Goal: Share content

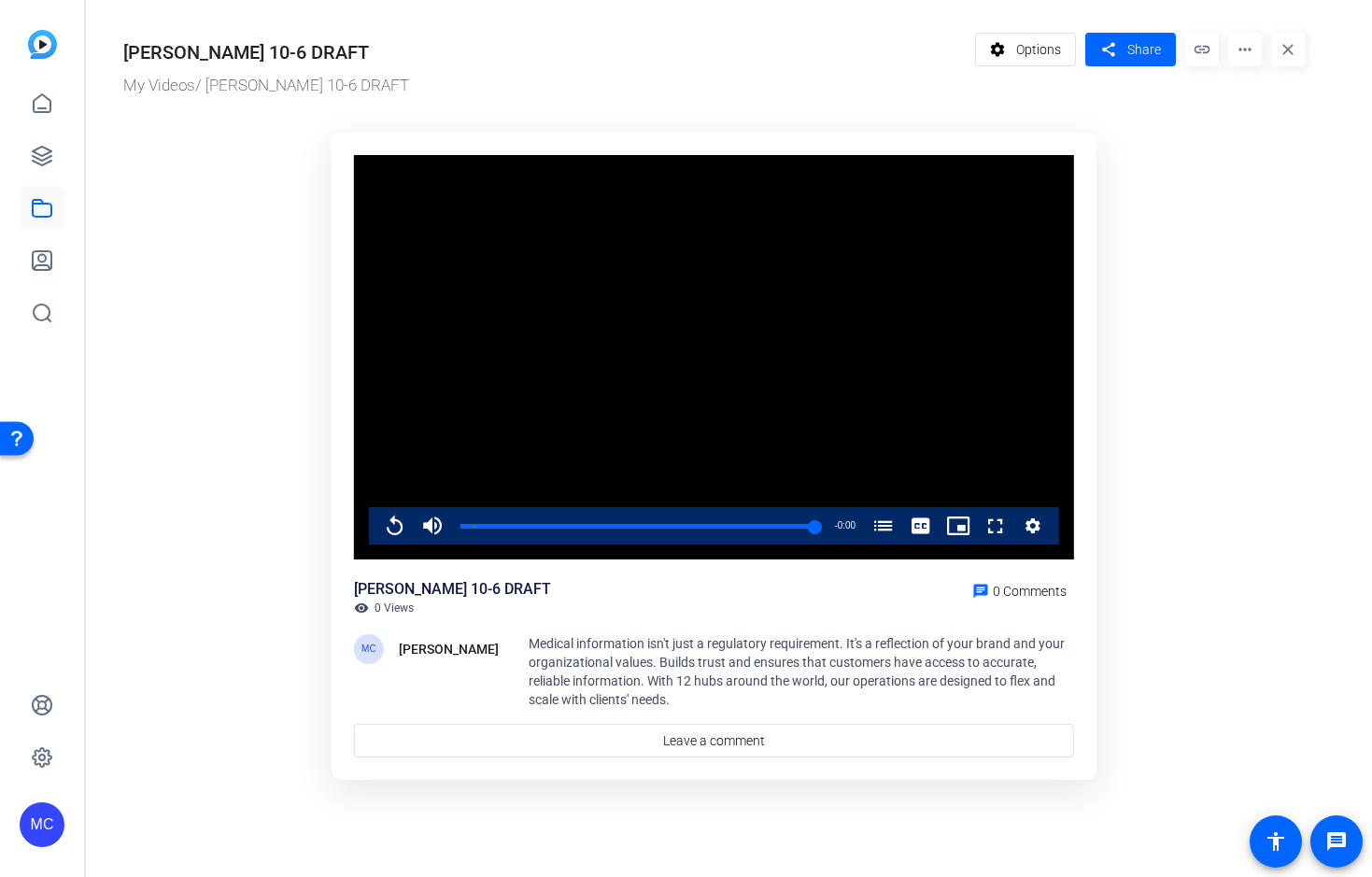
click at [1233, 342] on ktd-grid "Video Player is loading. Play Video Replay Mute Current Time 2:54 / Duration 2:…" at bounding box center [713, 457] width 1181 height 673
click at [1163, 238] on ktd-grid "Video Player is loading. Play Video Replay Mute Current Time 2:54 / Duration 2:…" at bounding box center [713, 457] width 1181 height 673
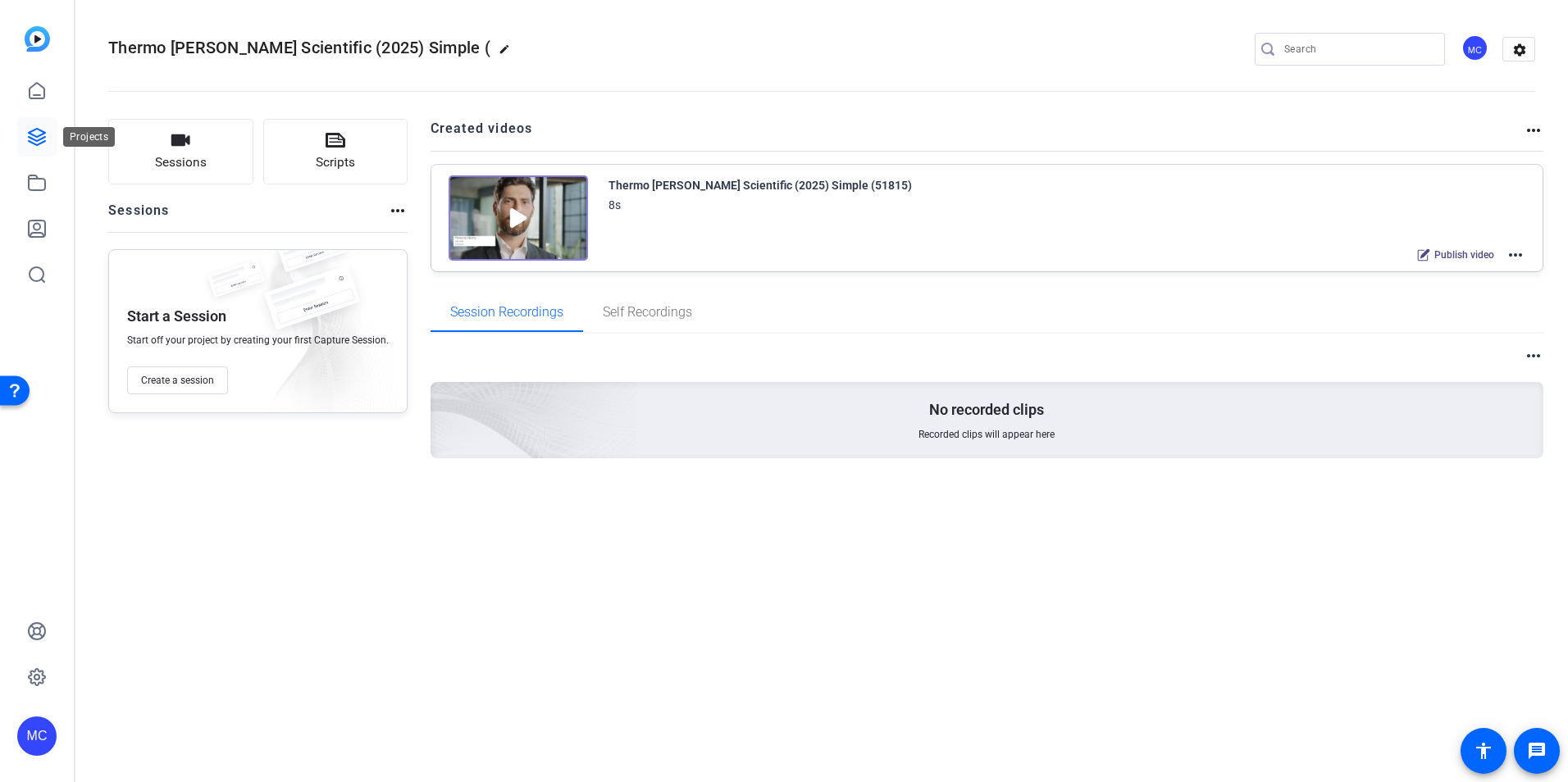
click at [37, 140] on icon at bounding box center [37, 137] width 16 height 16
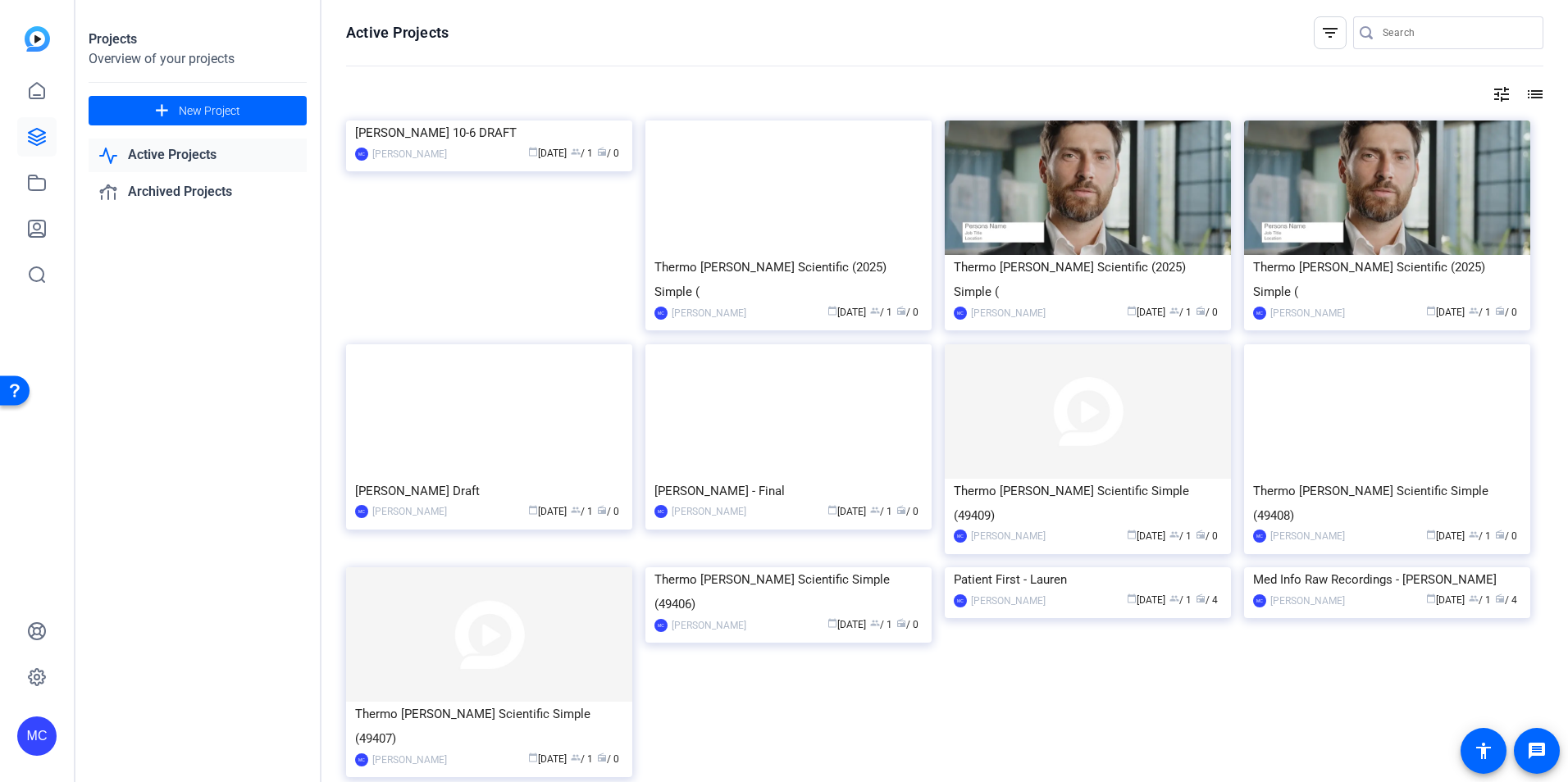
click at [161, 153] on link "Active Projects" at bounding box center [197, 155] width 218 height 34
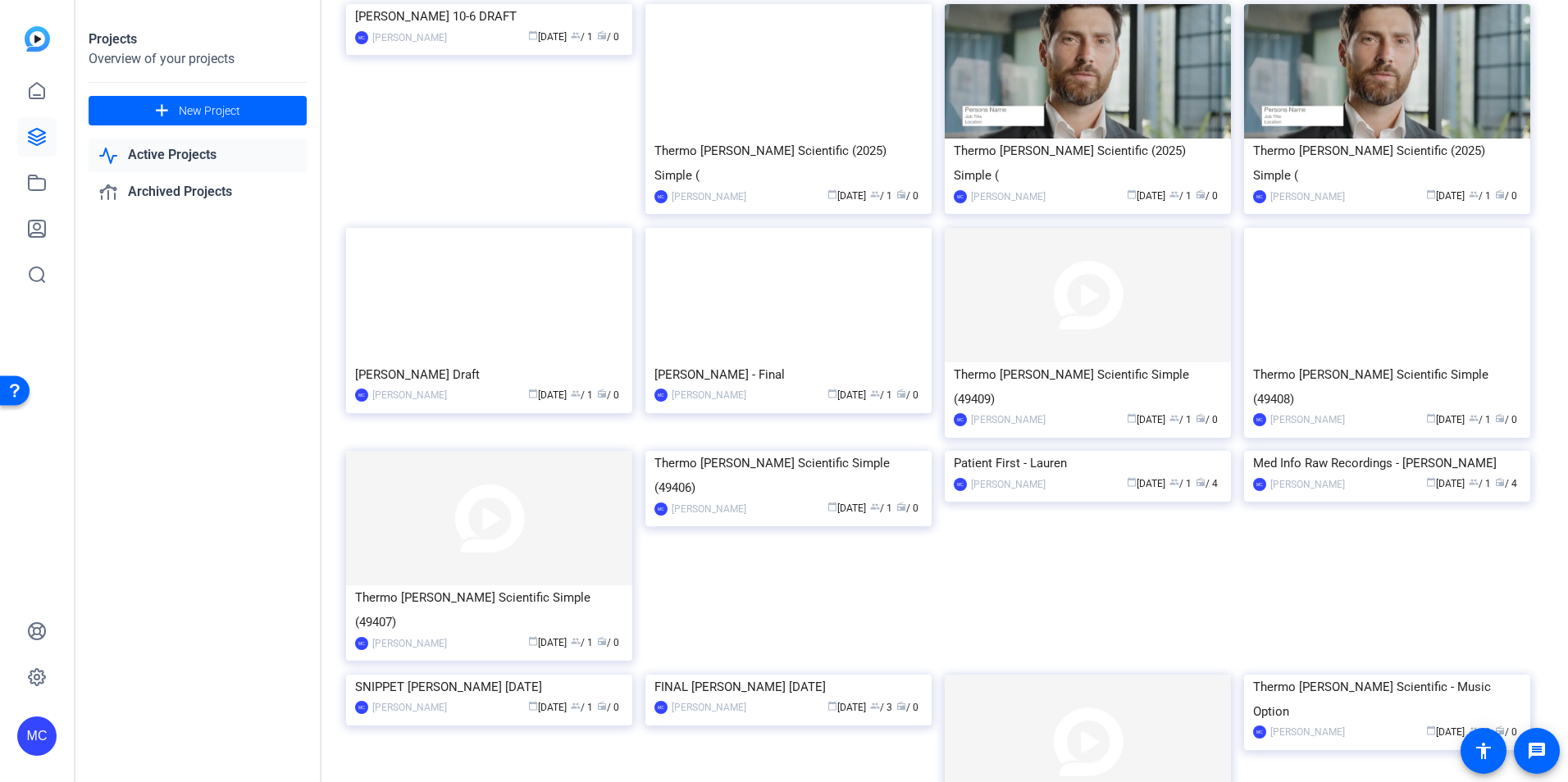
scroll to position [166, 0]
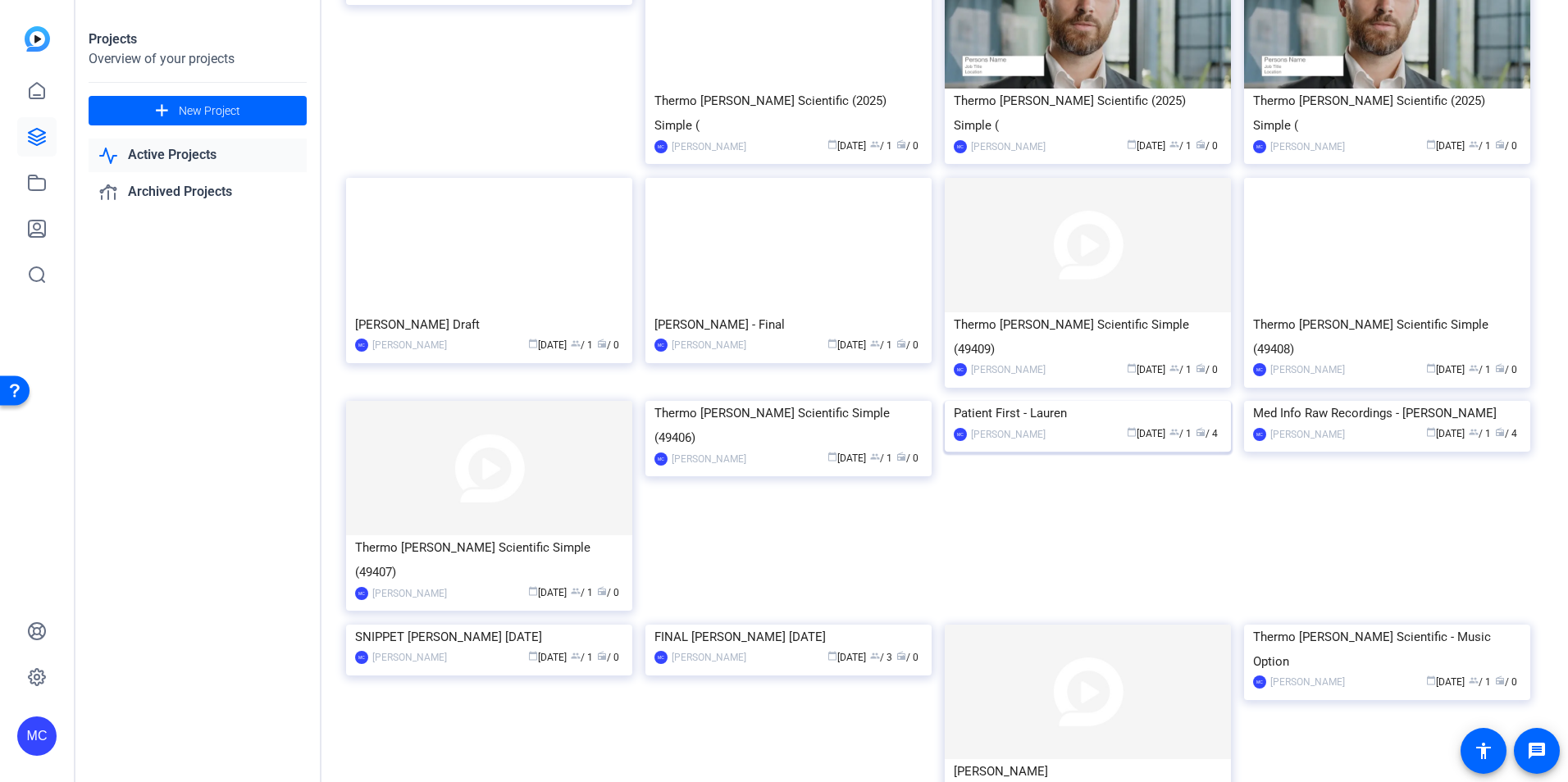
click at [1112, 401] on img at bounding box center [1088, 401] width 286 height 0
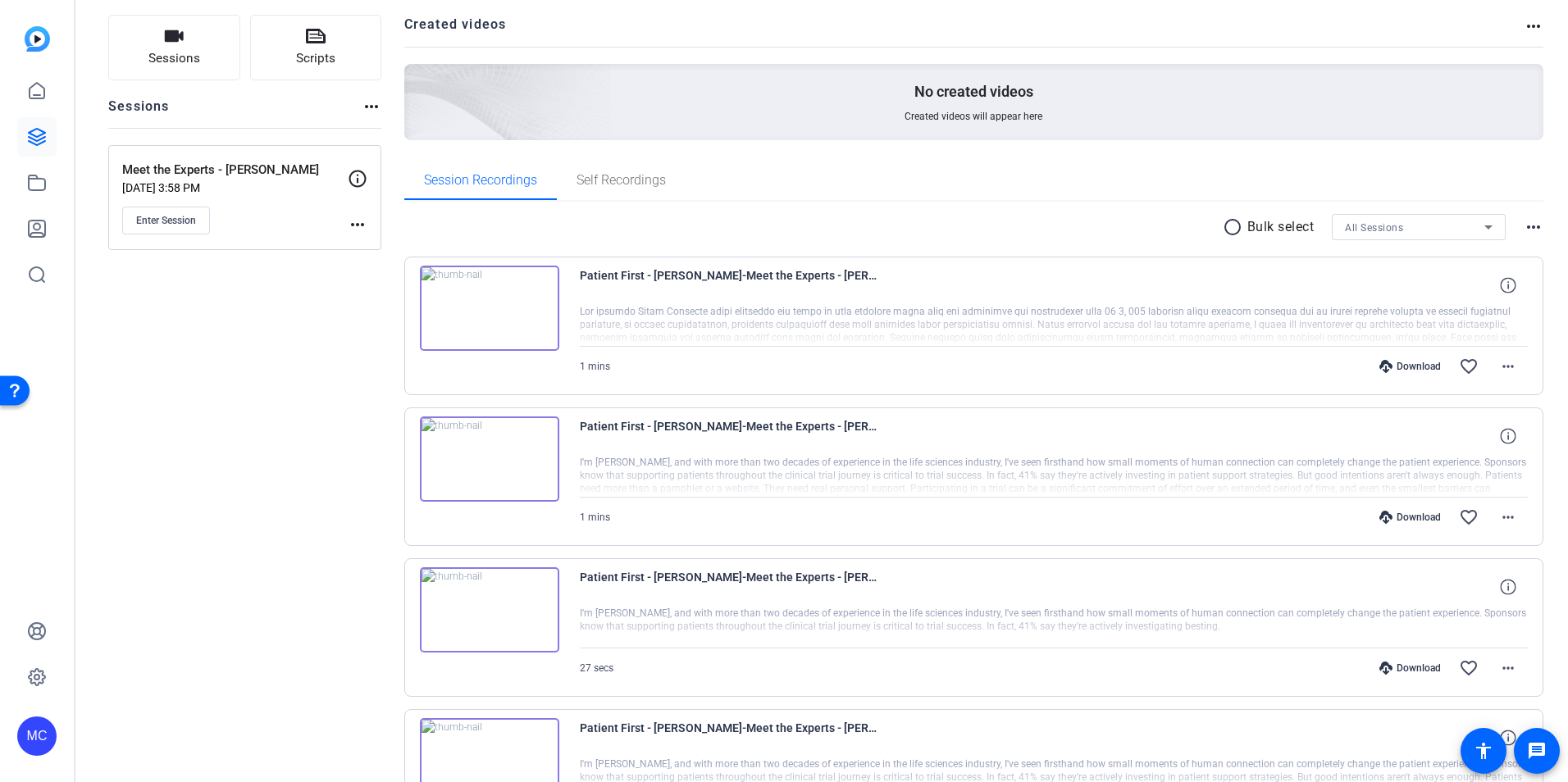
scroll to position [87, 0]
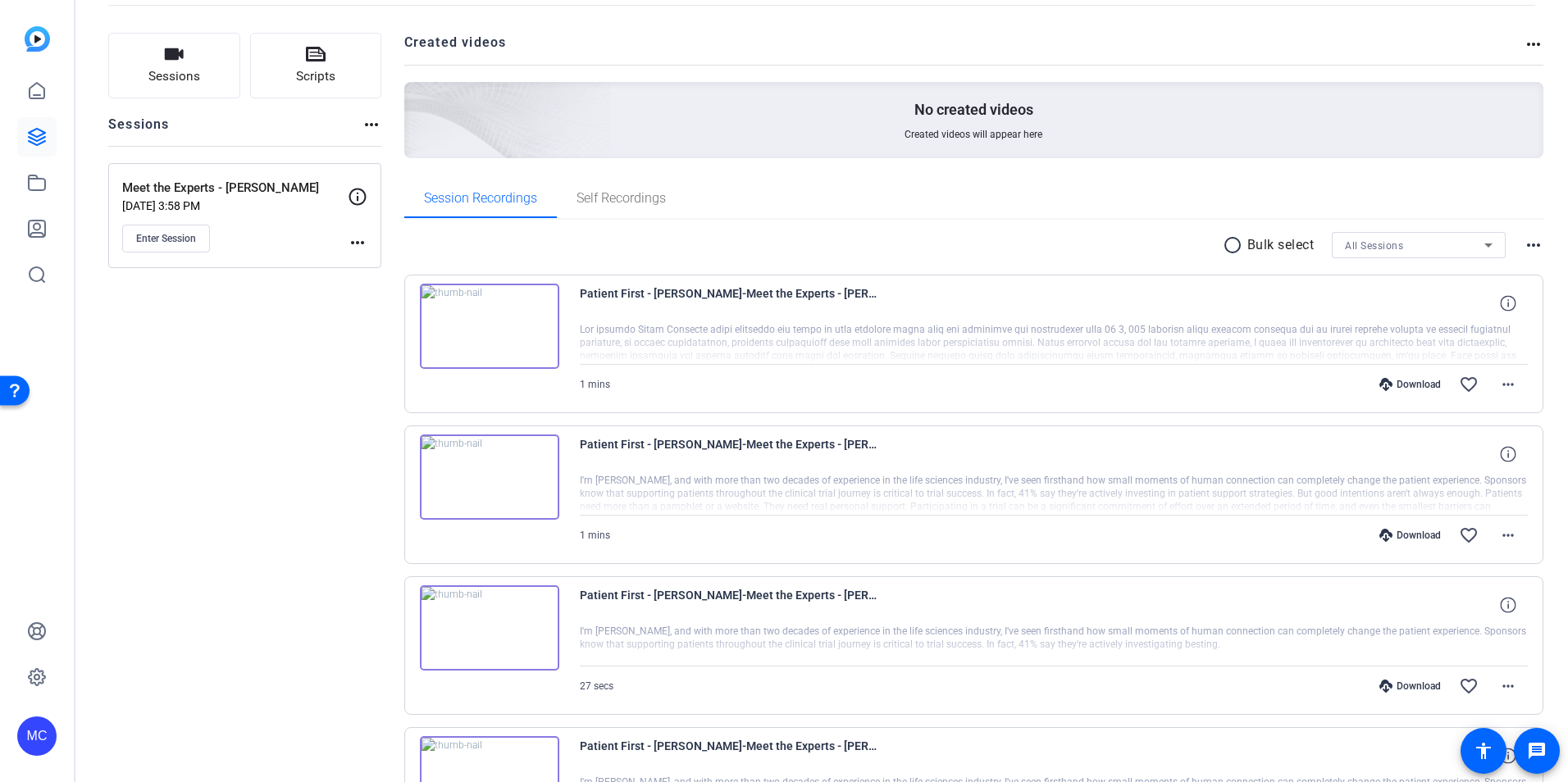
click at [1524, 247] on mat-icon "more_horiz" at bounding box center [1533, 246] width 20 height 20
click at [985, 255] on div at bounding box center [784, 391] width 1568 height 782
click at [1225, 243] on mat-icon "radio_button_unchecked" at bounding box center [1235, 246] width 25 height 20
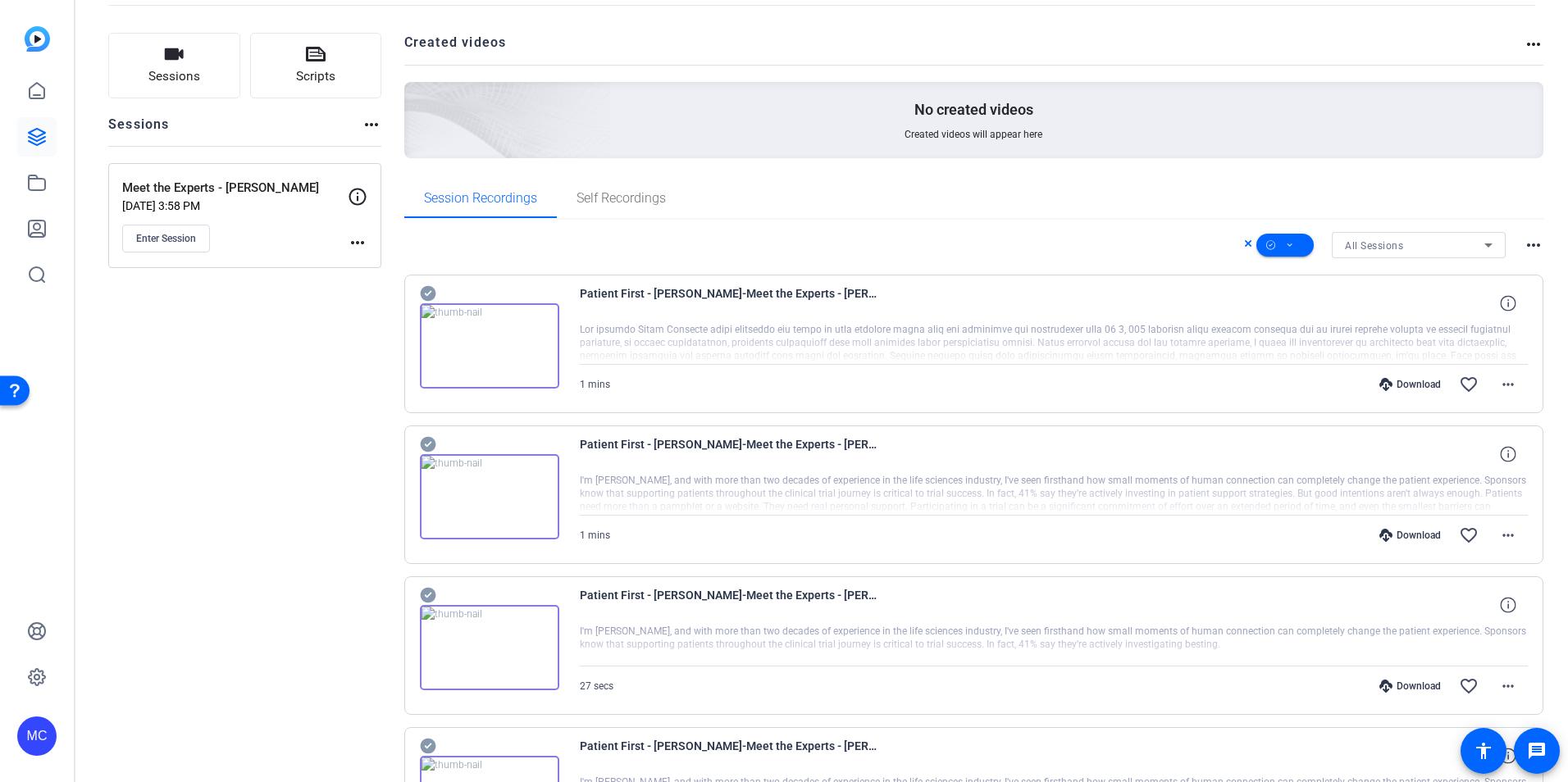
click at [1484, 247] on icon at bounding box center [1488, 246] width 8 height 4
click at [1506, 207] on div at bounding box center [784, 391] width 1568 height 782
click at [1507, 207] on div "Session Recordings Self Recordings" at bounding box center [974, 199] width 1140 height 40
click at [1524, 252] on mat-icon "more_horiz" at bounding box center [1533, 246] width 20 height 20
click at [1537, 222] on div at bounding box center [784, 391] width 1568 height 782
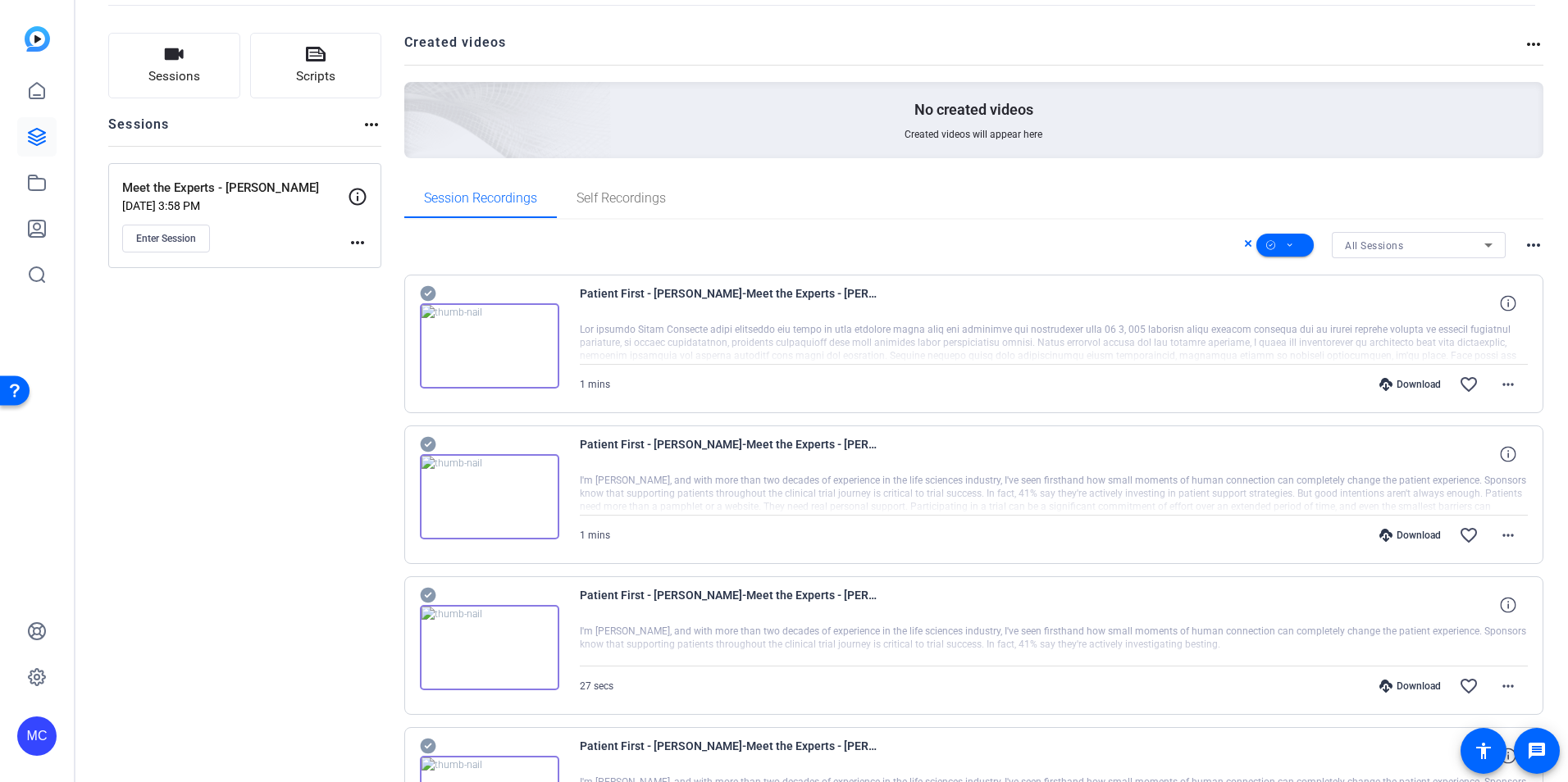
click at [1245, 244] on icon at bounding box center [1248, 244] width 7 height 7
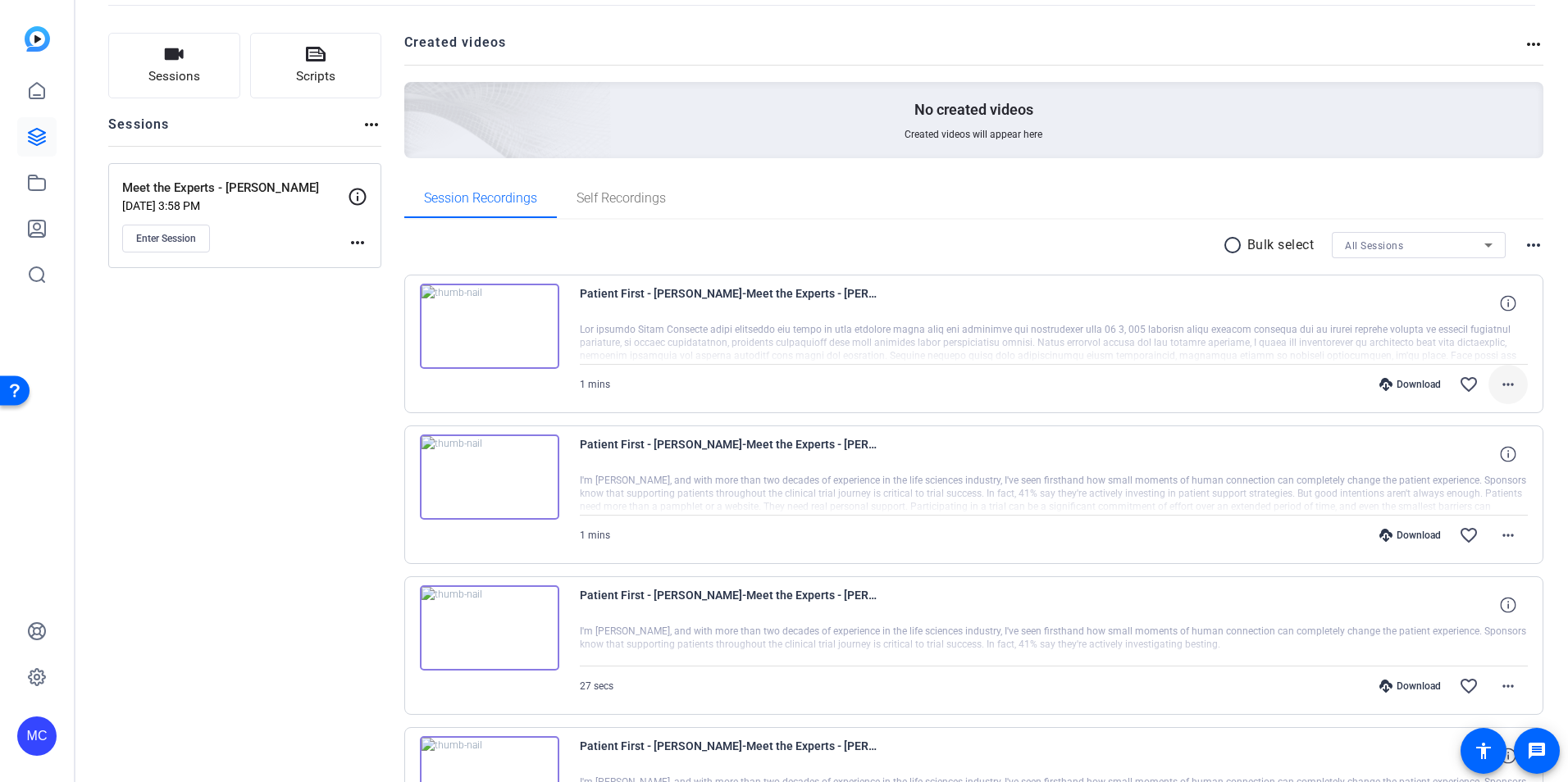
click at [1500, 387] on mat-icon "more_horiz" at bounding box center [1508, 385] width 20 height 20
click at [1464, 434] on span "Share Original" at bounding box center [1457, 440] width 98 height 20
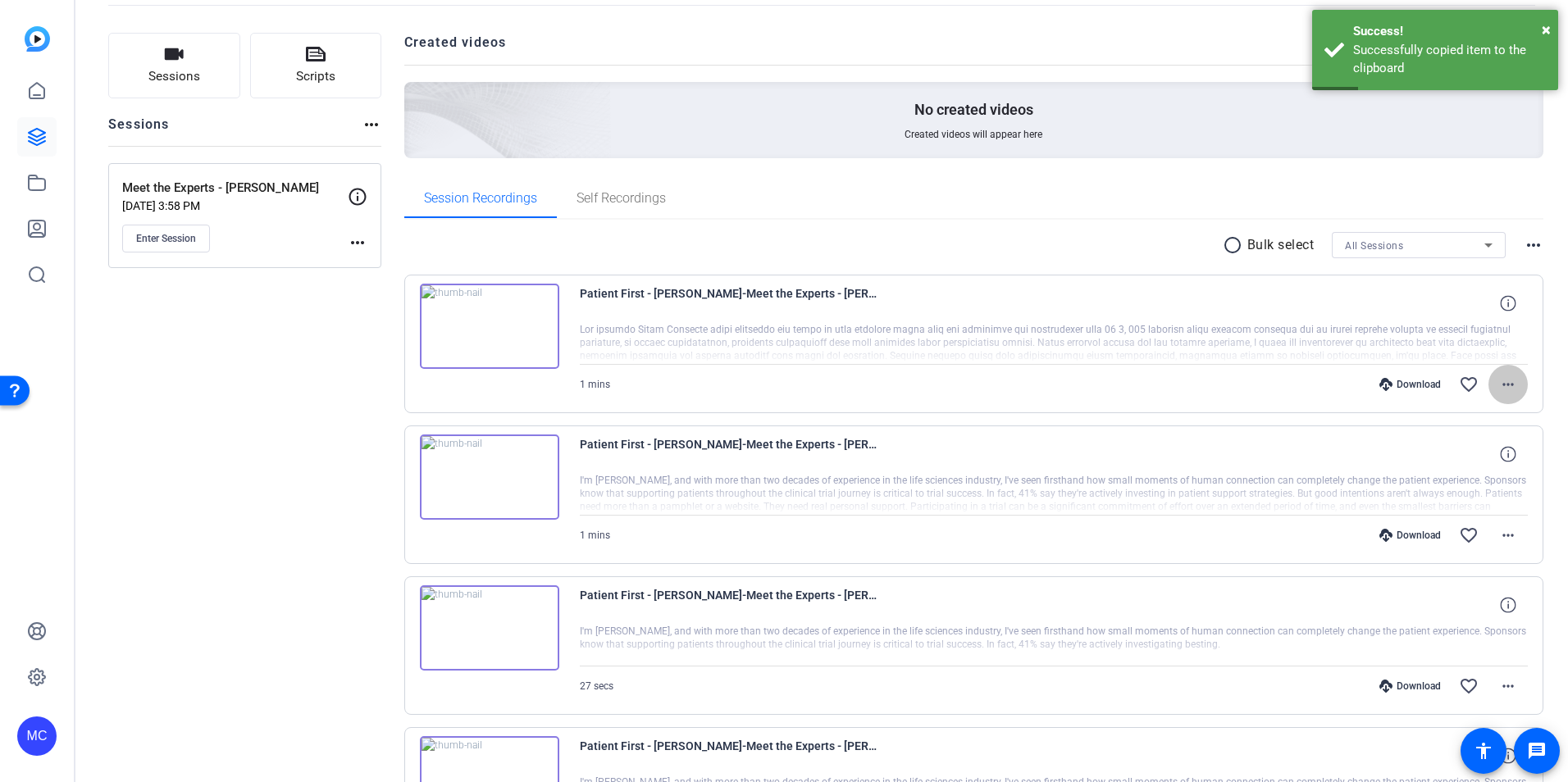
click at [1498, 381] on mat-icon "more_horiz" at bounding box center [1508, 385] width 20 height 20
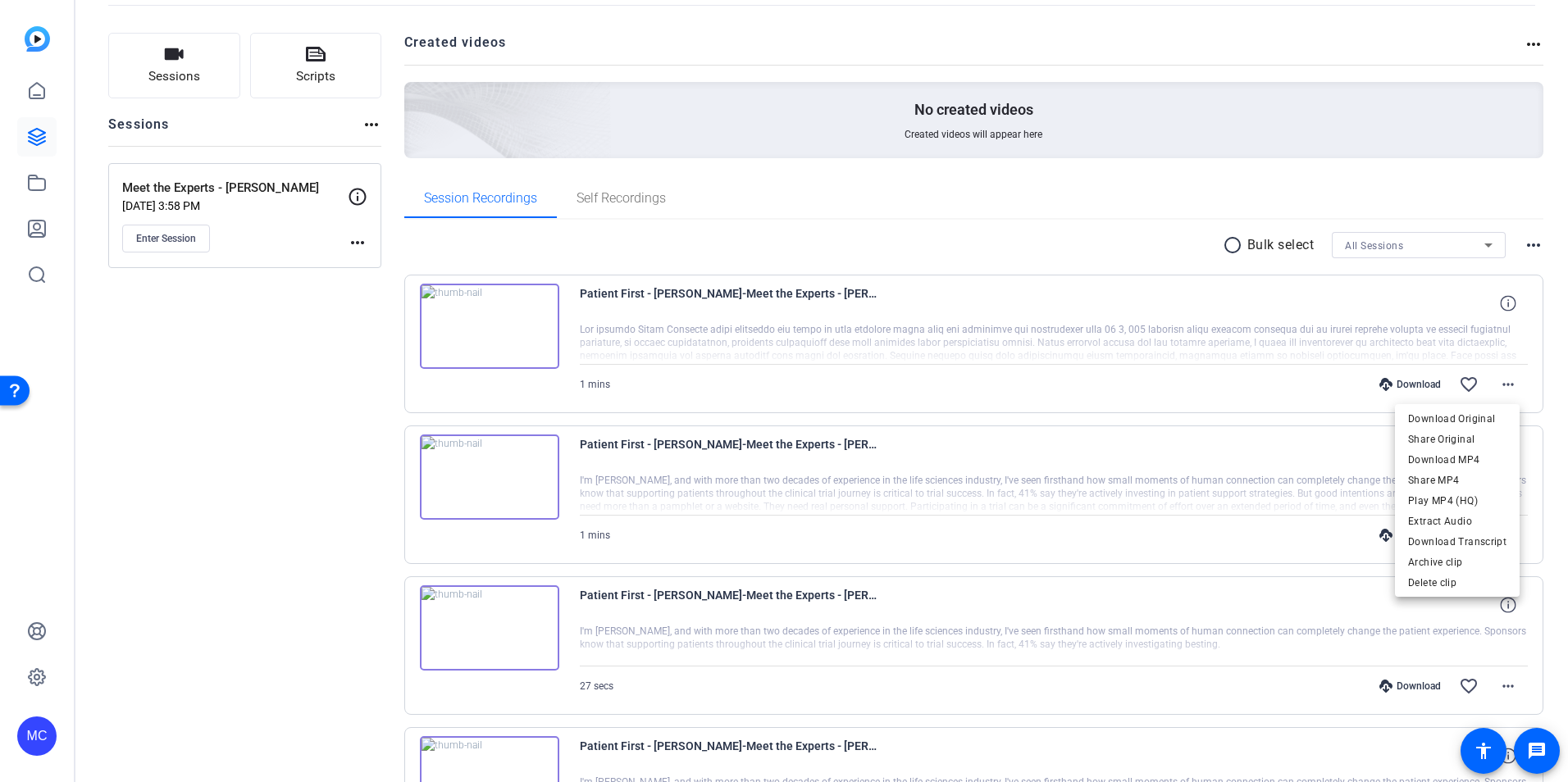
click at [929, 184] on div at bounding box center [784, 391] width 1568 height 782
click at [1524, 39] on mat-icon "more_horiz" at bounding box center [1533, 44] width 20 height 20
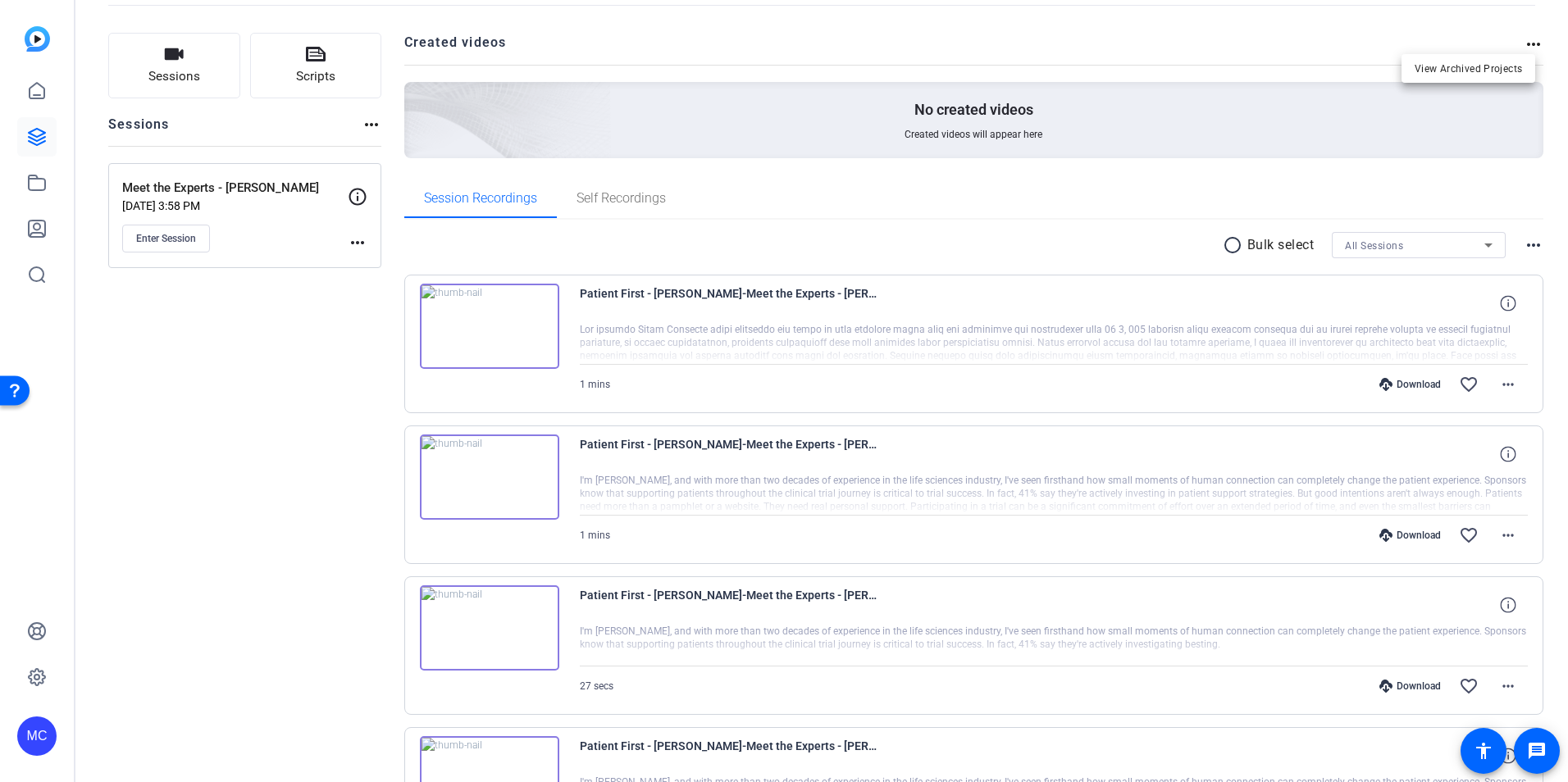
click at [172, 391] on div at bounding box center [784, 391] width 1568 height 782
click at [353, 243] on mat-icon "more_horiz" at bounding box center [358, 243] width 20 height 20
click at [187, 469] on div at bounding box center [784, 391] width 1568 height 782
click at [1501, 379] on mat-icon "more_horiz" at bounding box center [1508, 385] width 20 height 20
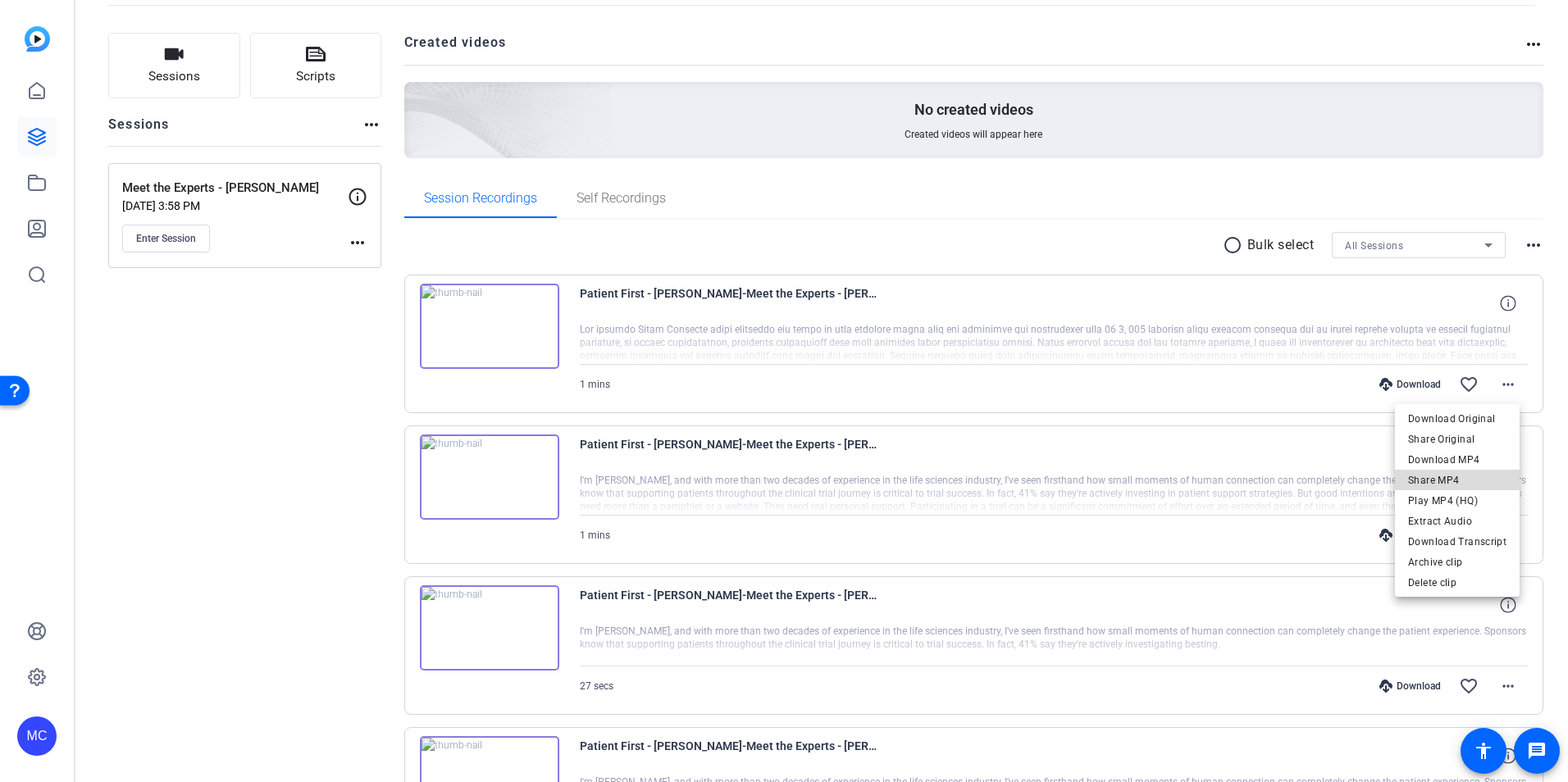
click at [1492, 475] on span "Share MP4" at bounding box center [1457, 480] width 98 height 20
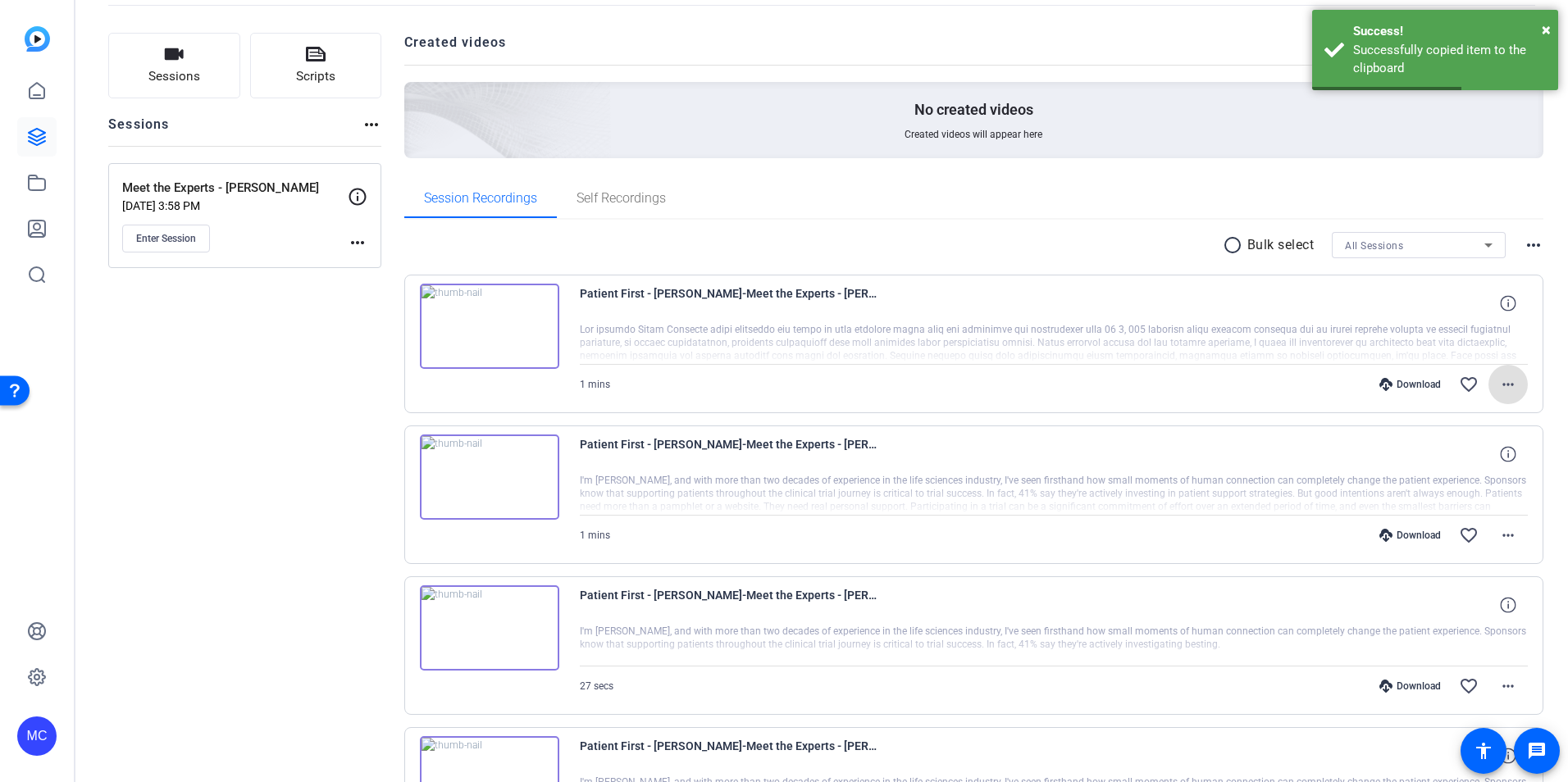
click at [1504, 382] on mat-icon "more_horiz" at bounding box center [1508, 385] width 20 height 20
